Goal: Task Accomplishment & Management: Use online tool/utility

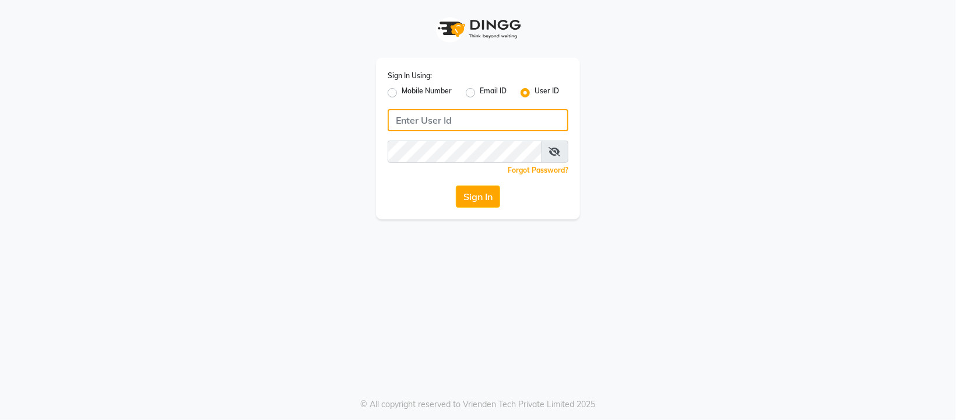
click at [460, 124] on input "Username" at bounding box center [478, 120] width 181 height 22
type input "hs"
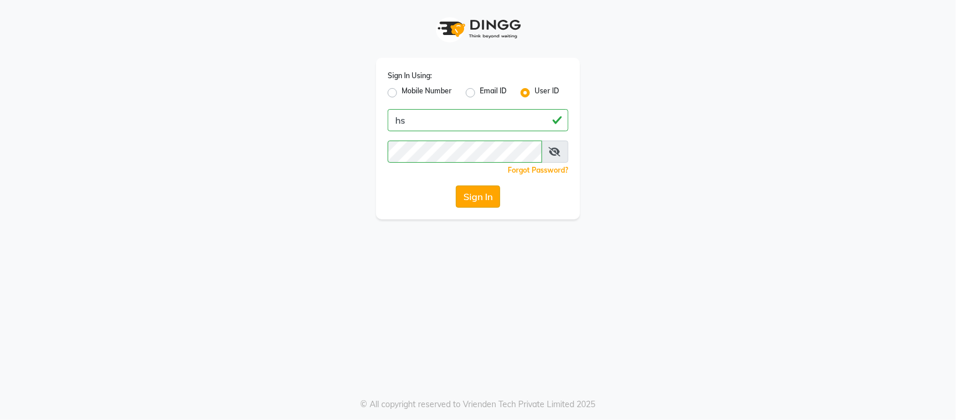
click at [459, 202] on button "Sign In" at bounding box center [478, 196] width 44 height 22
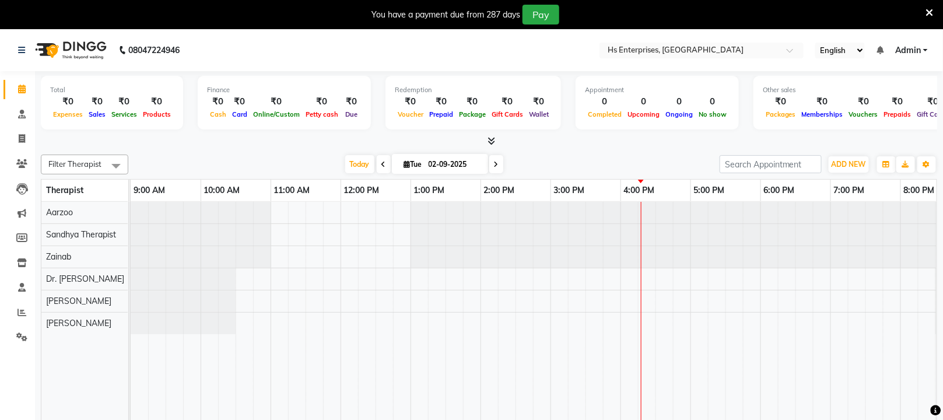
click at [926, 9] on icon at bounding box center [930, 13] width 8 height 10
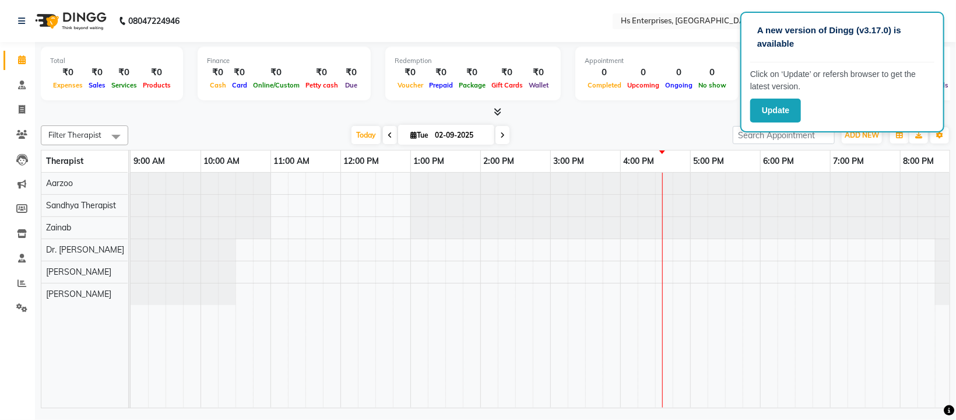
click at [257, 85] on span "Online/Custom" at bounding box center [276, 85] width 52 height 8
click at [776, 106] on button "Update" at bounding box center [775, 111] width 51 height 24
